Goal: Find specific page/section: Find specific page/section

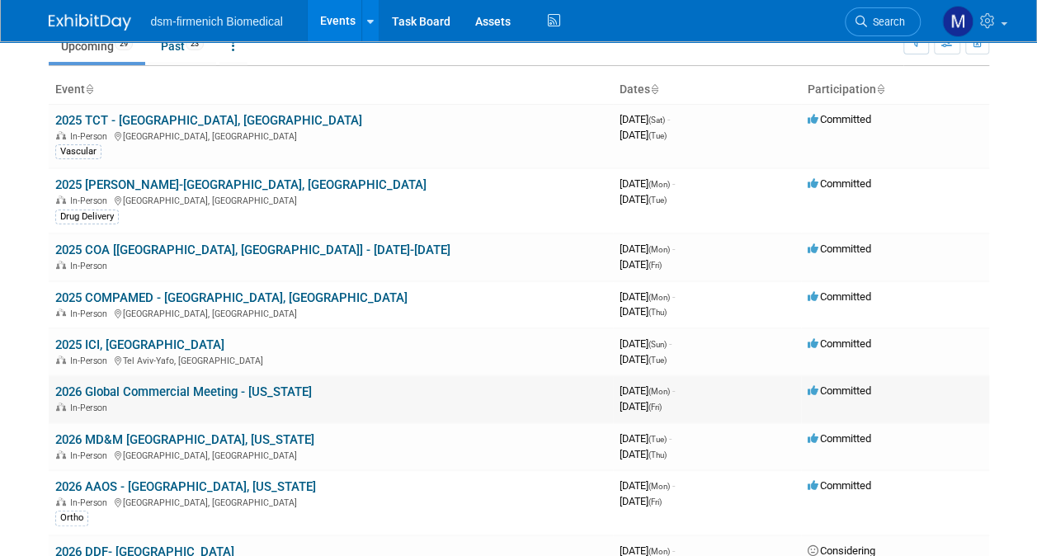
scroll to position [165, 0]
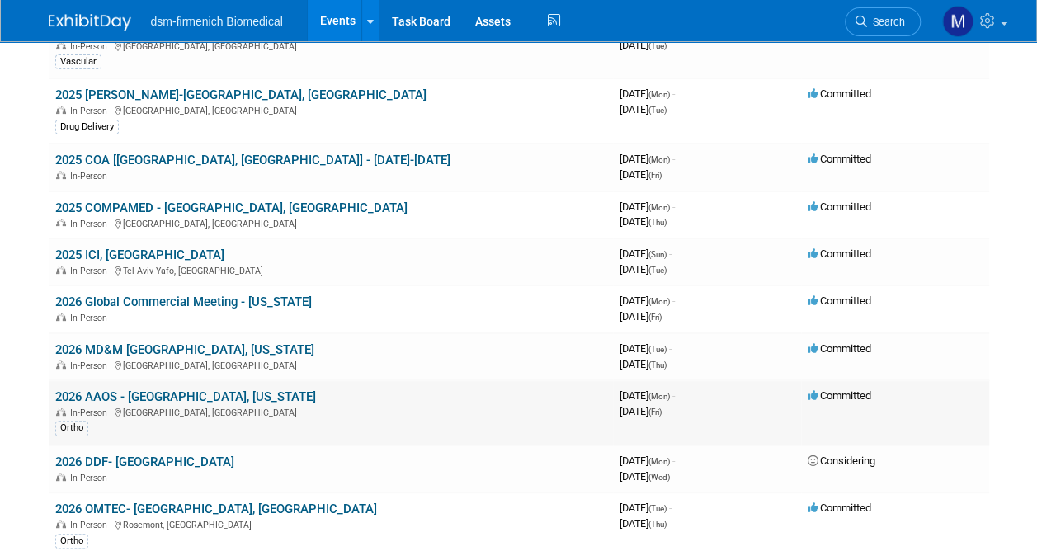
click at [75, 393] on link "2026 AAOS - [GEOGRAPHIC_DATA], [US_STATE]" at bounding box center [185, 396] width 261 height 15
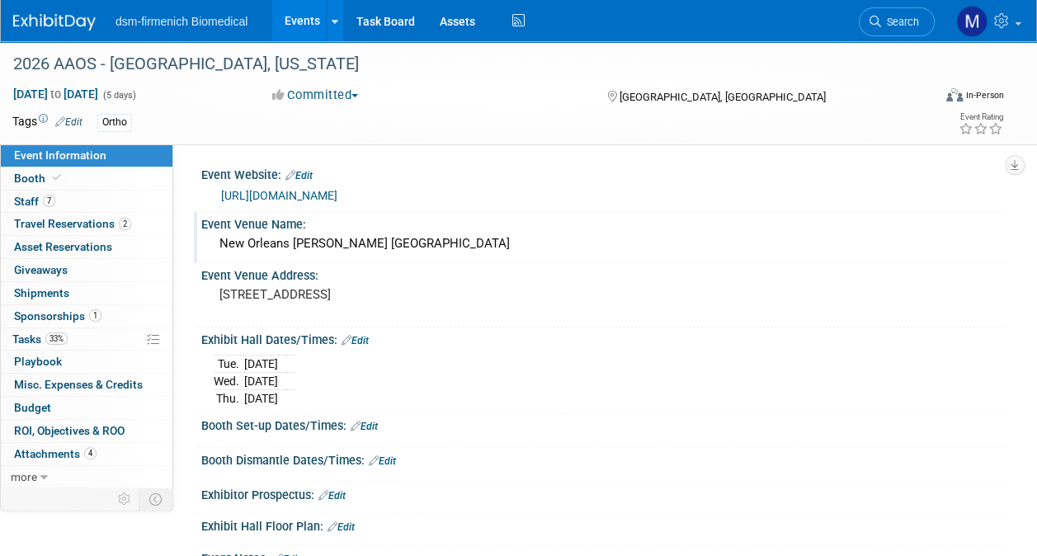
drag, startPoint x: 488, startPoint y: 244, endPoint x: 334, endPoint y: 257, distance: 154.8
click at [200, 250] on div "Event Venue Name: New Orleans Ernest N. Morial Convention Center" at bounding box center [599, 238] width 810 height 52
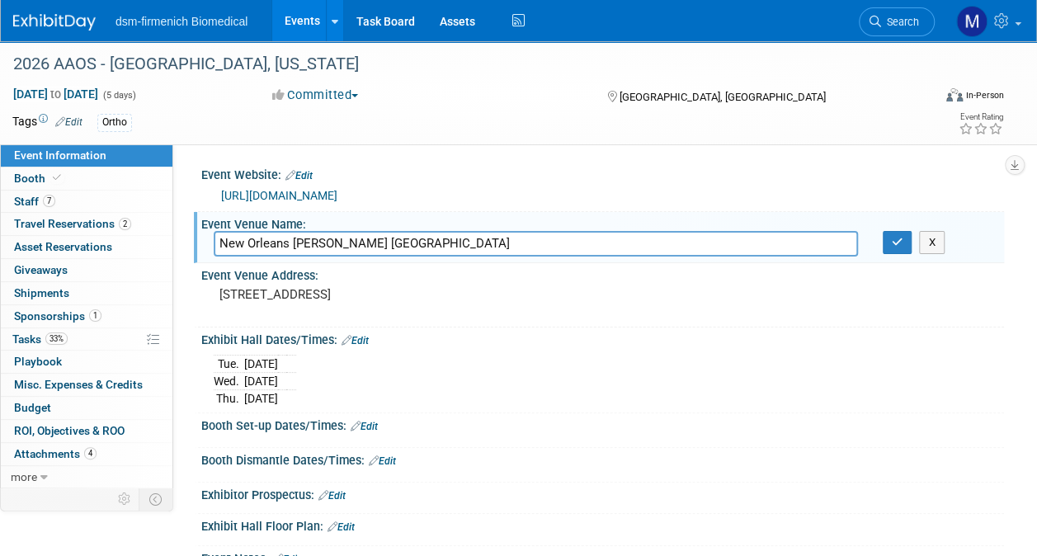
drag, startPoint x: 496, startPoint y: 242, endPoint x: 283, endPoint y: 260, distance: 214.4
click at [170, 260] on div "Event Information Event Info Booth Booth 7 Staff 7 Staff 2 Travel Reservations …" at bounding box center [518, 324] width 1037 height 567
click at [379, 287] on pre "900 Convention Center Blvd New Orleans, LA 70130" at bounding box center [368, 294] width 298 height 15
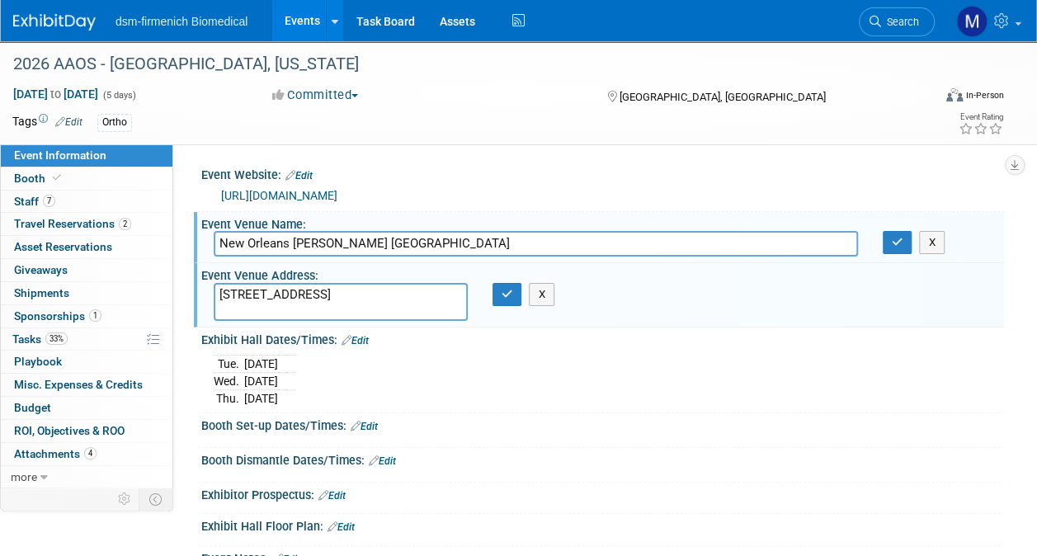
drag, startPoint x: 369, startPoint y: 312, endPoint x: 219, endPoint y: 288, distance: 152.0
click at [219, 288] on textarea "900 Convention Center Blvd New Orleans, LA 70130" at bounding box center [341, 302] width 254 height 38
click at [78, 156] on span "Event Information" at bounding box center [60, 154] width 92 height 13
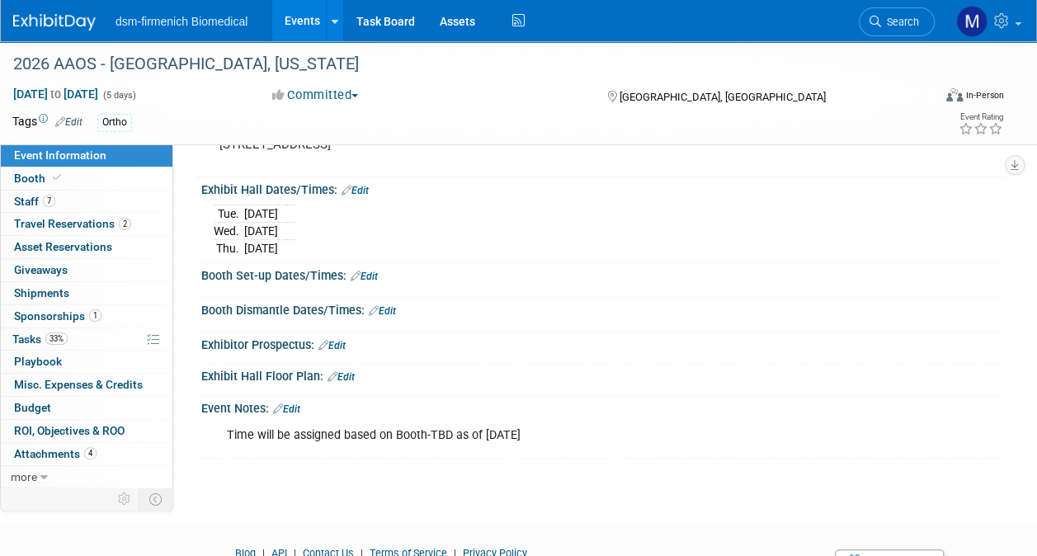
scroll to position [228, 0]
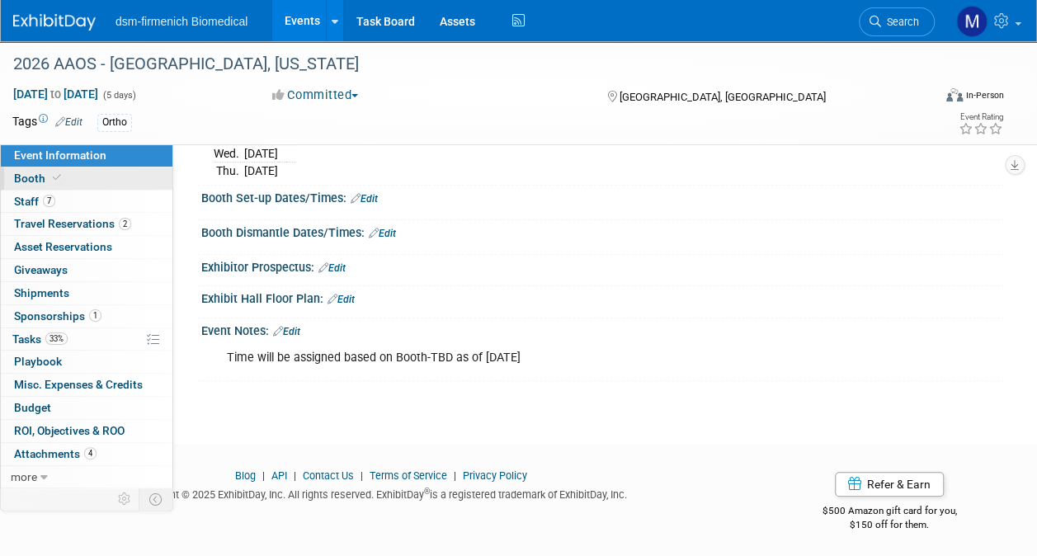
click at [22, 176] on span "Booth" at bounding box center [39, 178] width 50 height 13
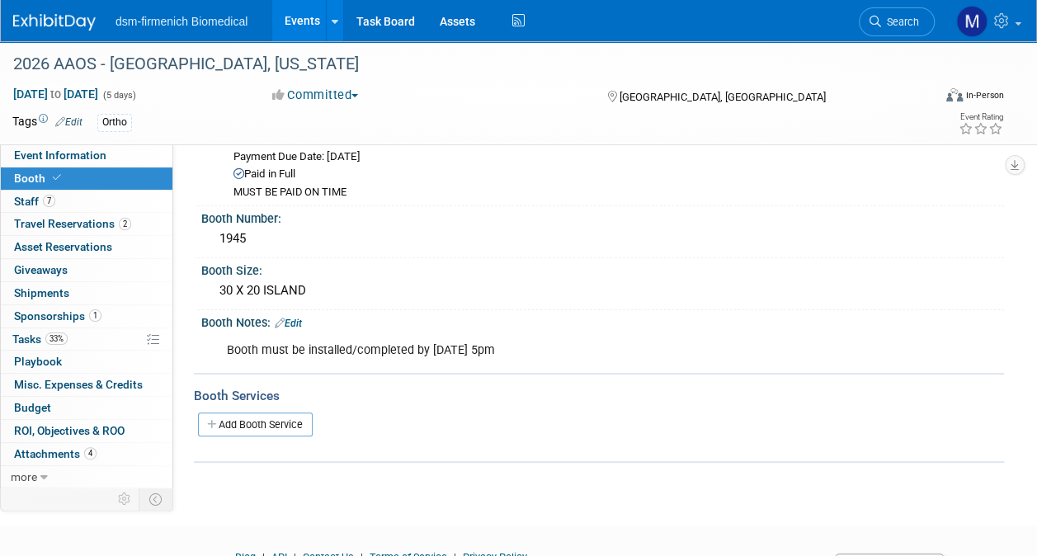
scroll to position [0, 0]
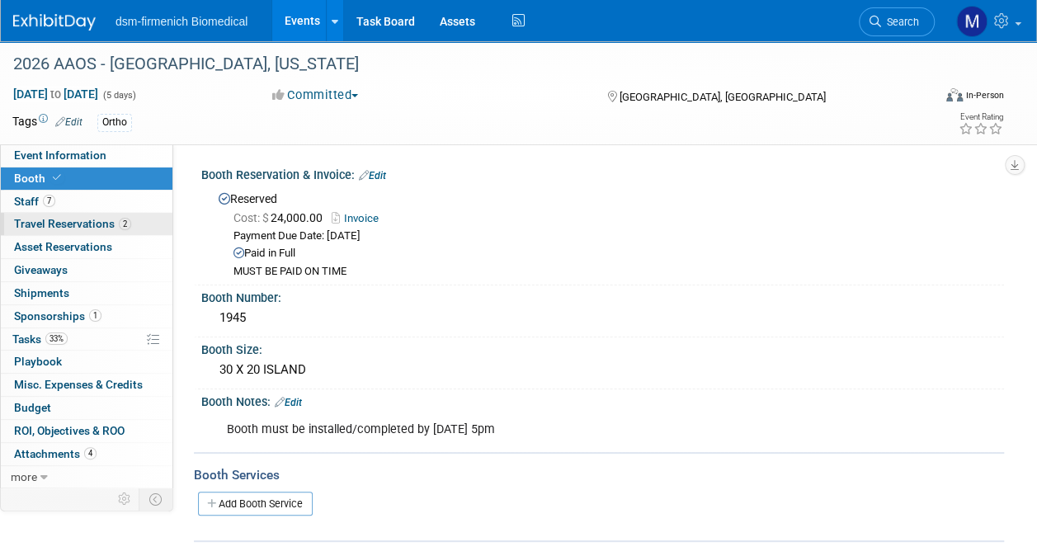
click at [51, 215] on link "2 Travel Reservations 2" at bounding box center [87, 224] width 172 height 22
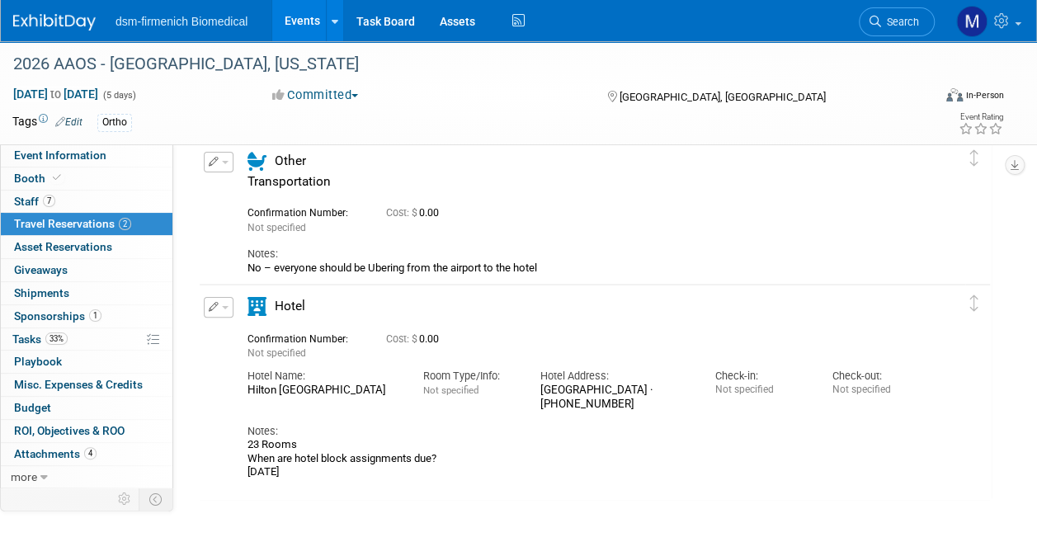
scroll to position [165, 0]
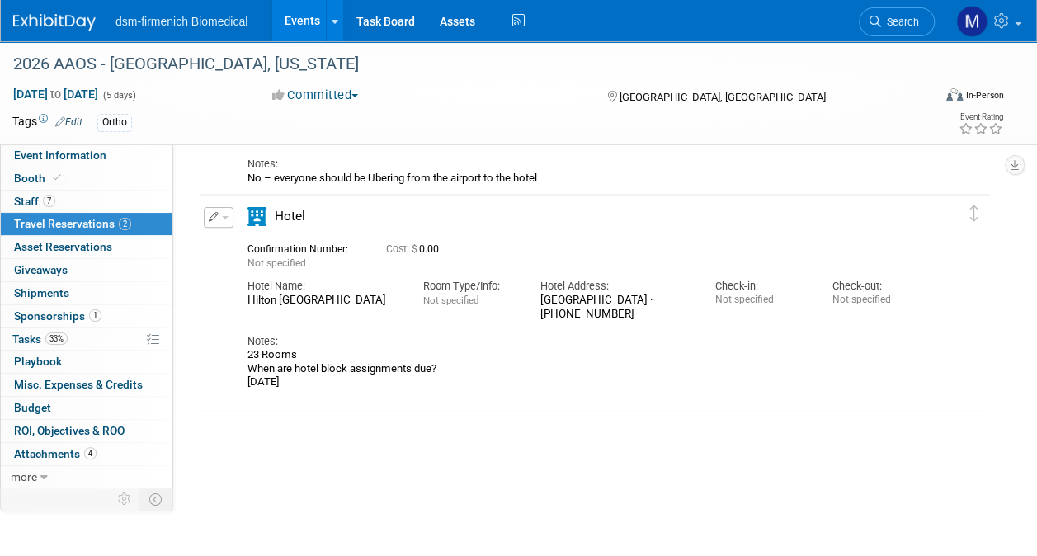
drag, startPoint x: 234, startPoint y: 302, endPoint x: 614, endPoint y: 332, distance: 380.6
click at [614, 332] on div "Edit Reservation Not specified" at bounding box center [582, 298] width 765 height 182
drag, startPoint x: 614, startPoint y: 332, endPoint x: 586, endPoint y: 300, distance: 42.7
copy div "Hilton New Orleans Riverside Room Type/Info: Not specified Hotel Address: Two P…"
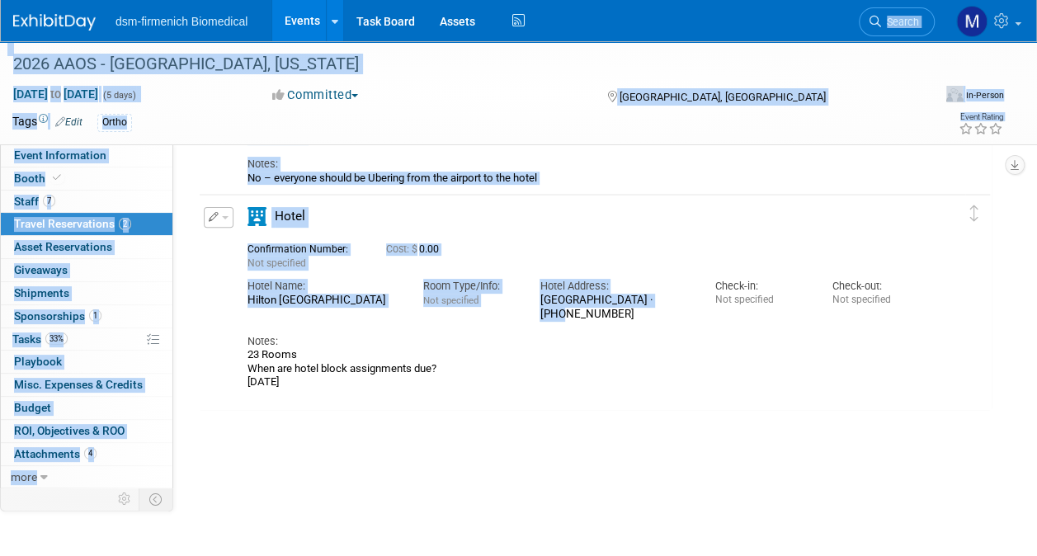
drag, startPoint x: 572, startPoint y: 20, endPoint x: 668, endPoint y: 256, distance: 254.5
click at [673, 280] on body "dsm-firmenich Biomedical Events Add Event Bulk Upload Events Shareable Event Bo…" at bounding box center [518, 113] width 1037 height 556
click at [226, 280] on div "Edit Reservation Not specified" at bounding box center [582, 298] width 765 height 182
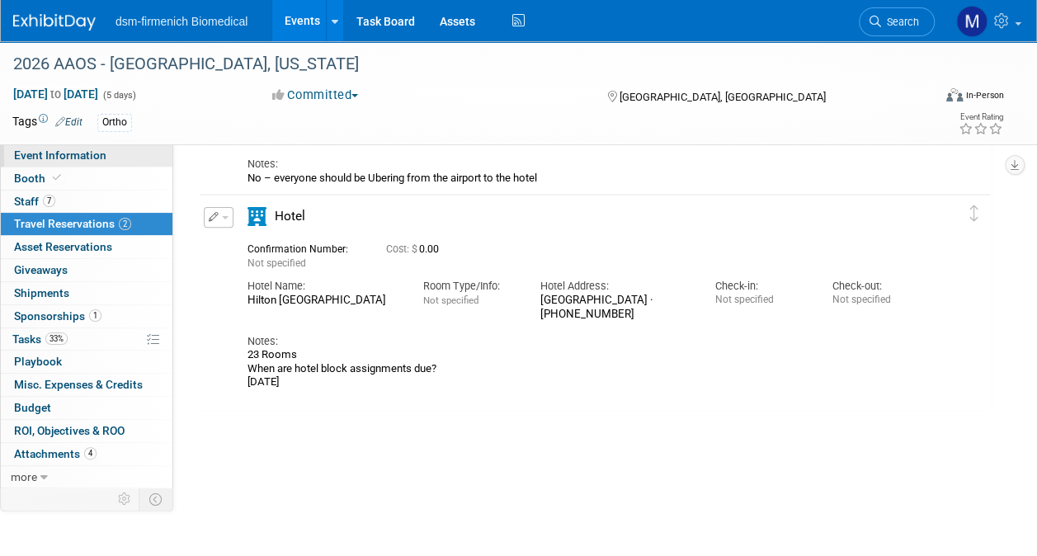
click at [48, 152] on span "Event Information" at bounding box center [60, 154] width 92 height 13
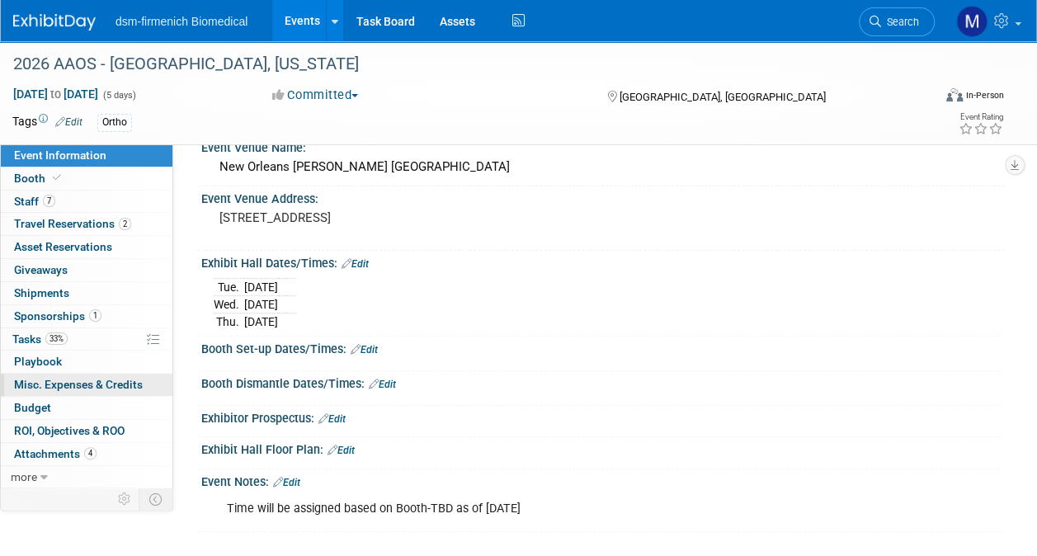
scroll to position [82, 0]
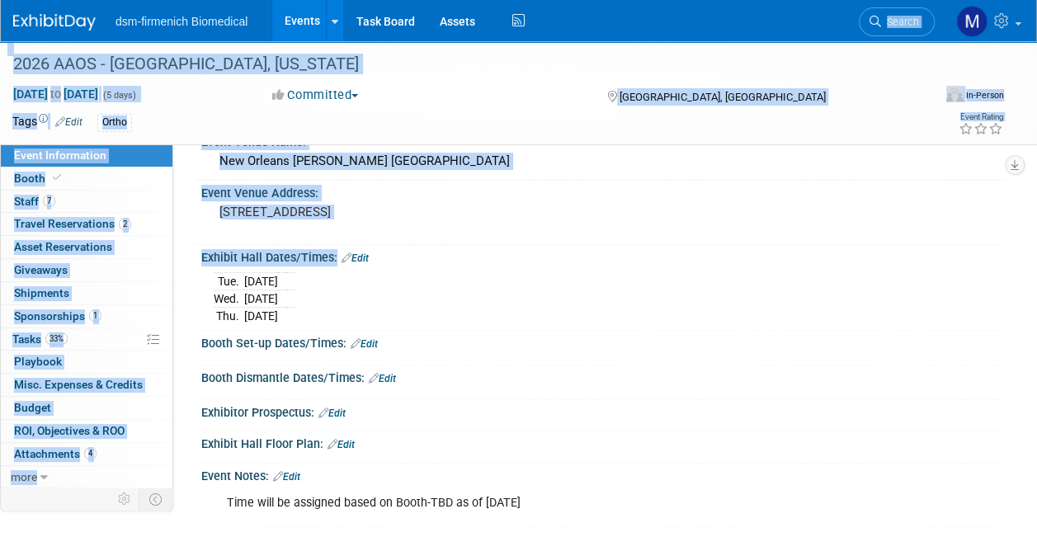
drag, startPoint x: 725, startPoint y: 15, endPoint x: 859, endPoint y: 287, distance: 303.5
click at [859, 287] on body "dsm-firmenich Biomedical Events Add Event Bulk Upload Events Shareable Event Bo…" at bounding box center [518, 196] width 1037 height 556
drag, startPoint x: 859, startPoint y: 287, endPoint x: 630, endPoint y: 285, distance: 229.3
click at [630, 285] on div "Tue. Mar 3, 2026 Wed. Mar 4, 2026 Thu. Mar 5, 2026" at bounding box center [603, 296] width 778 height 56
click at [526, 190] on div "Event Venue Address:" at bounding box center [602, 191] width 802 height 21
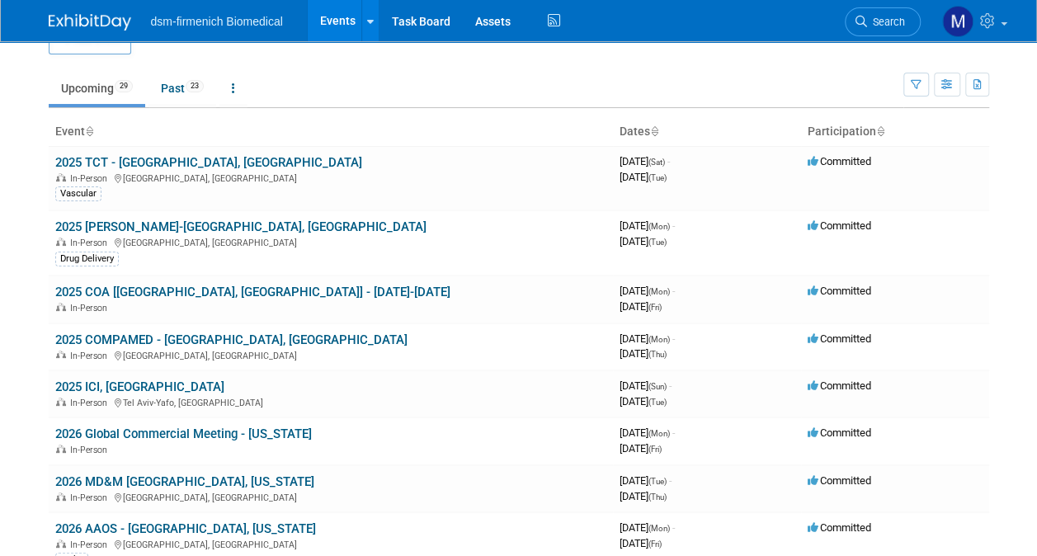
scroll to position [66, 0]
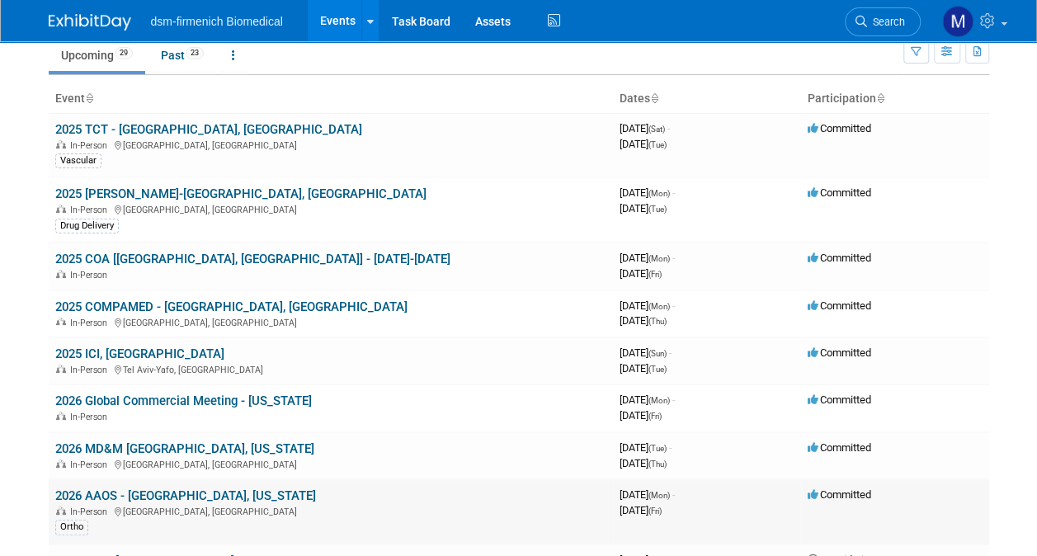
click at [166, 480] on td "2026 AAOS - [GEOGRAPHIC_DATA], [US_STATE] In-Person [GEOGRAPHIC_DATA], [GEOGRAP…" at bounding box center [331, 511] width 564 height 65
click at [172, 496] on link "2026 AAOS - [GEOGRAPHIC_DATA], [US_STATE]" at bounding box center [185, 495] width 261 height 15
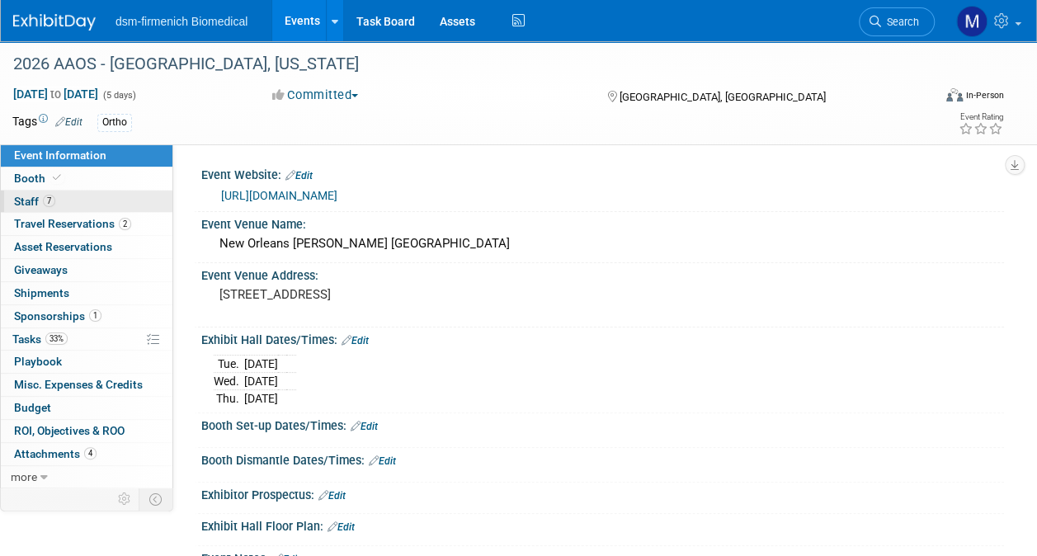
click at [27, 198] on span "Staff 7" at bounding box center [34, 201] width 41 height 13
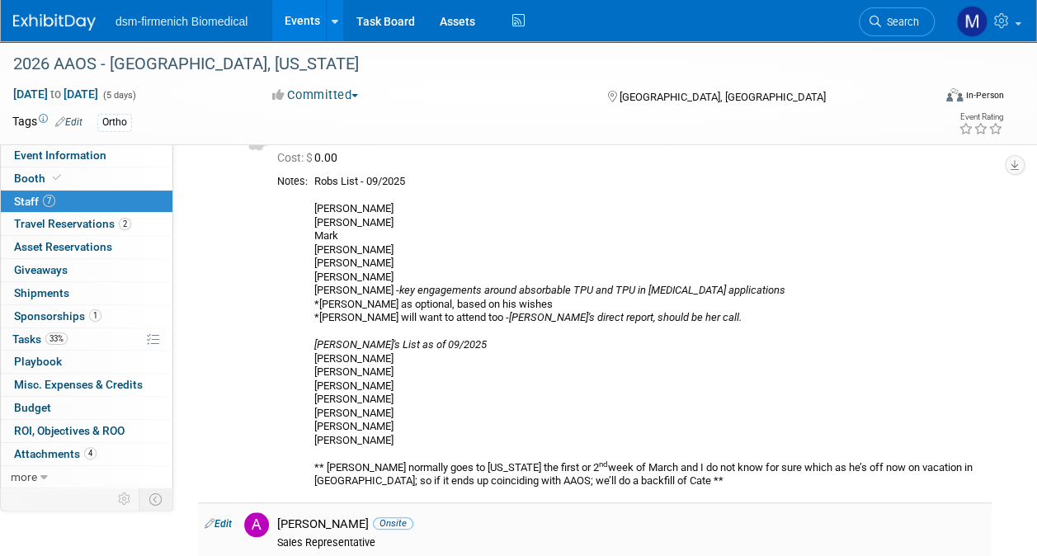
scroll to position [365, 0]
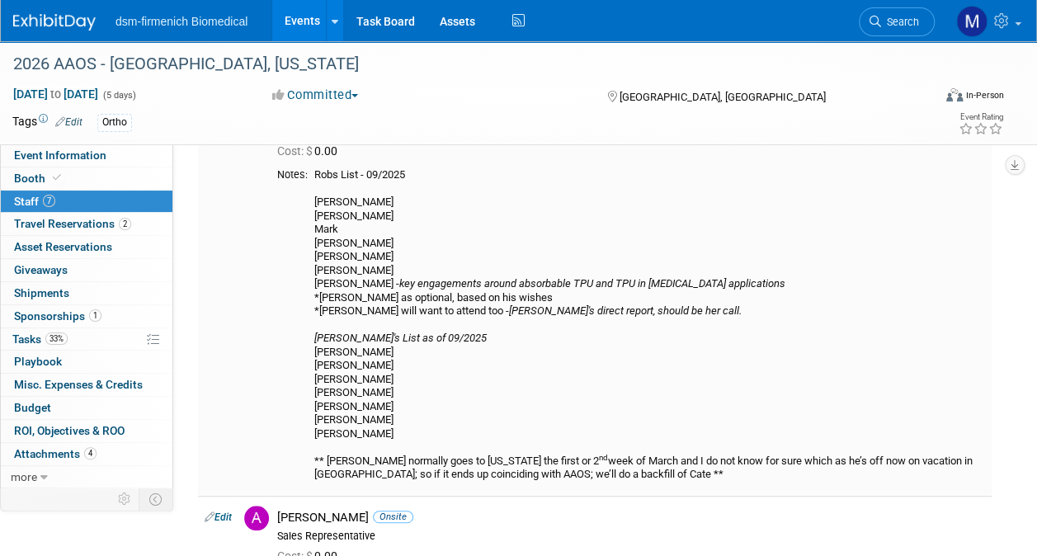
drag, startPoint x: 315, startPoint y: 226, endPoint x: 600, endPoint y: 478, distance: 380.3
click at [600, 478] on div "Robs List - 09/2025 Rob Nadia Mark Jayme Frank Y Steve L Luna - key engagements…" at bounding box center [649, 324] width 670 height 313
copy div "Robs List - 09/2025 Rob Nadia Mark Jayme Frank Y Steve L Luna - key engagements…"
click at [753, 376] on div "Robs List - 09/2025 Rob Nadia Mark Jayme Frank Y Steve L Luna - key engagements…" at bounding box center [649, 324] width 670 height 313
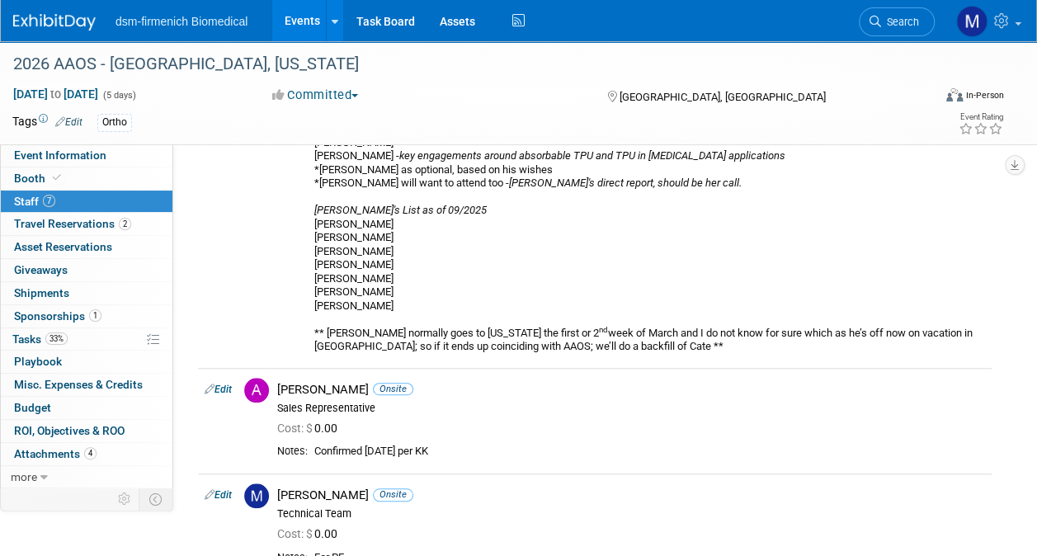
scroll to position [494, 0]
